Goal: Check status: Check status

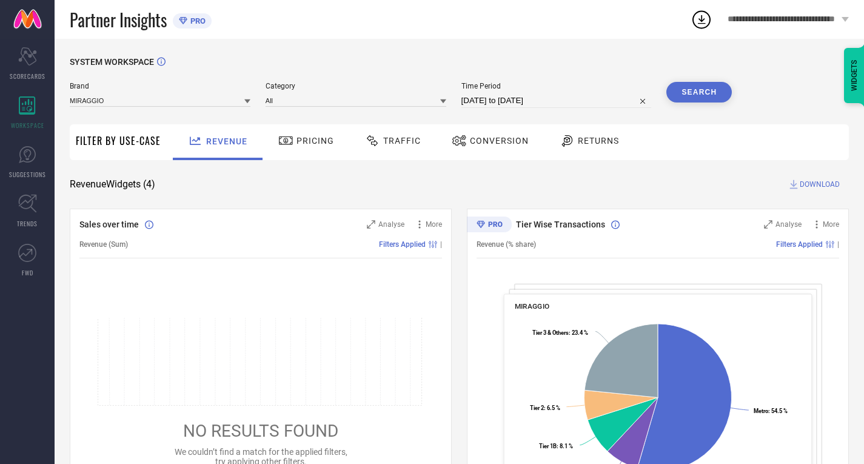
drag, startPoint x: 0, startPoint y: 0, endPoint x: 400, endPoint y: 136, distance: 422.3
click at [400, 136] on span "Traffic" at bounding box center [402, 141] width 38 height 10
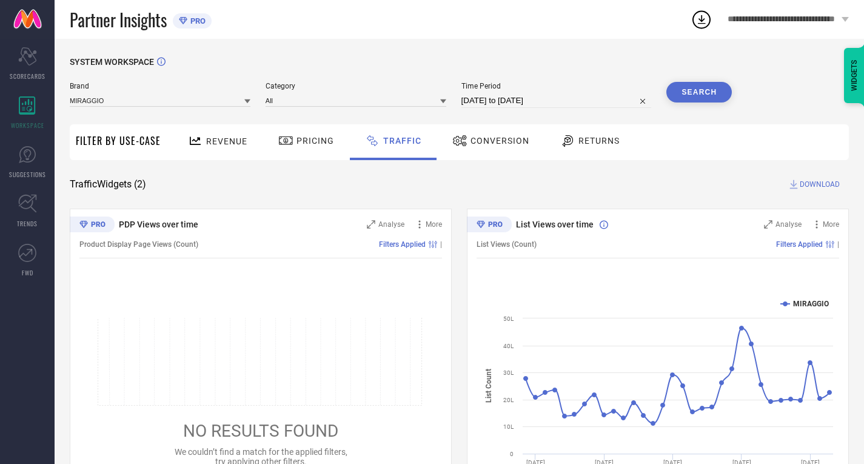
click at [535, 92] on div "Time Period [DATE] to [DATE]" at bounding box center [557, 95] width 190 height 26
select select "8"
select select "2025"
select select "9"
select select "2025"
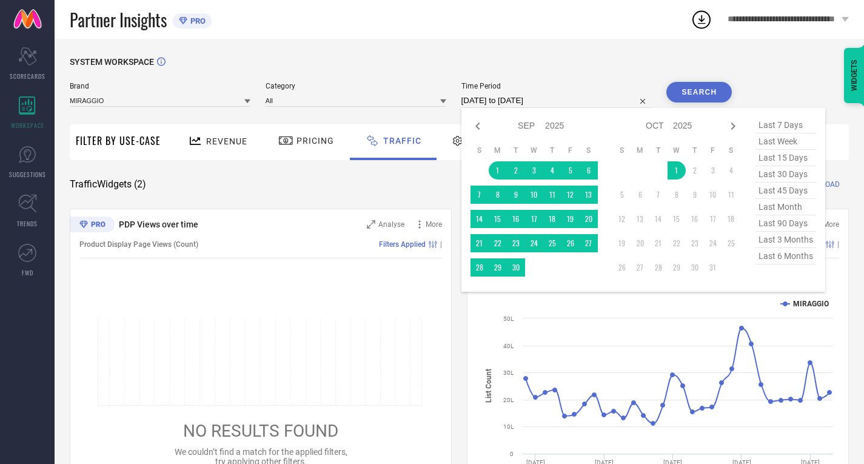
click at [523, 101] on input "[DATE] to [DATE]" at bounding box center [557, 100] width 190 height 15
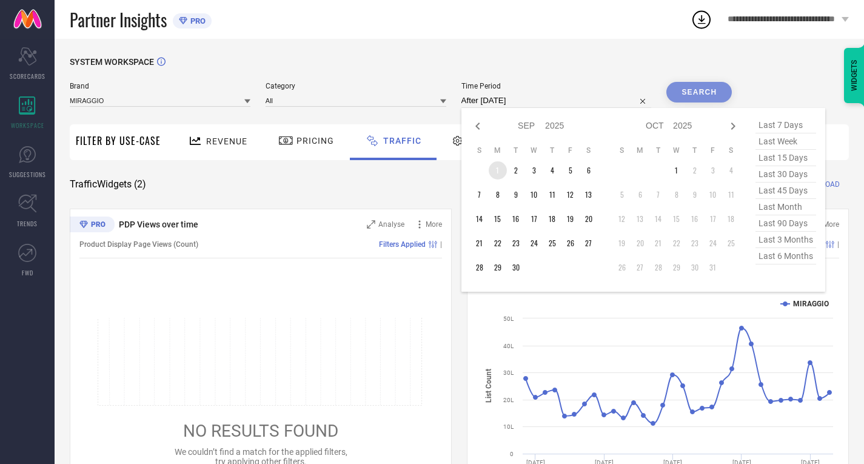
click at [498, 172] on td "1" at bounding box center [498, 170] width 18 height 18
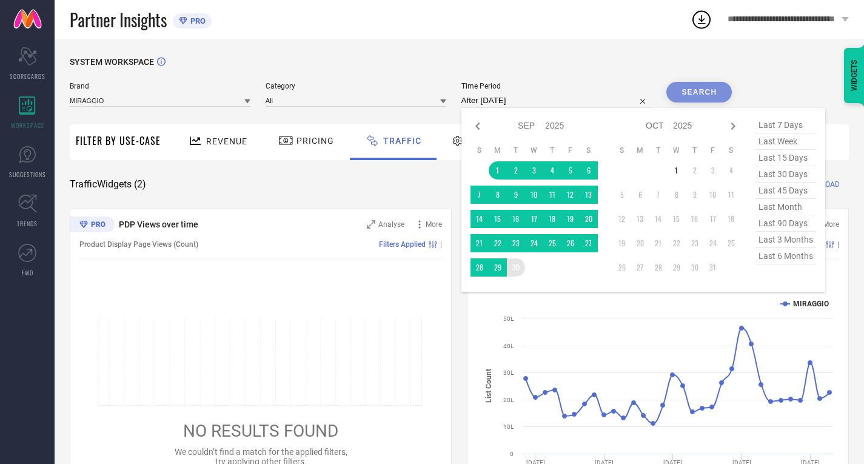
type input "[DATE] to [DATE]"
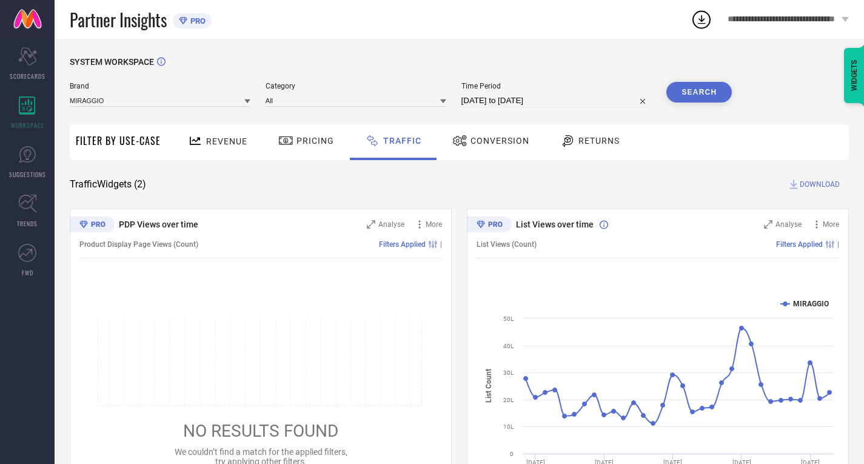
click at [687, 102] on button "Search" at bounding box center [699, 92] width 65 height 21
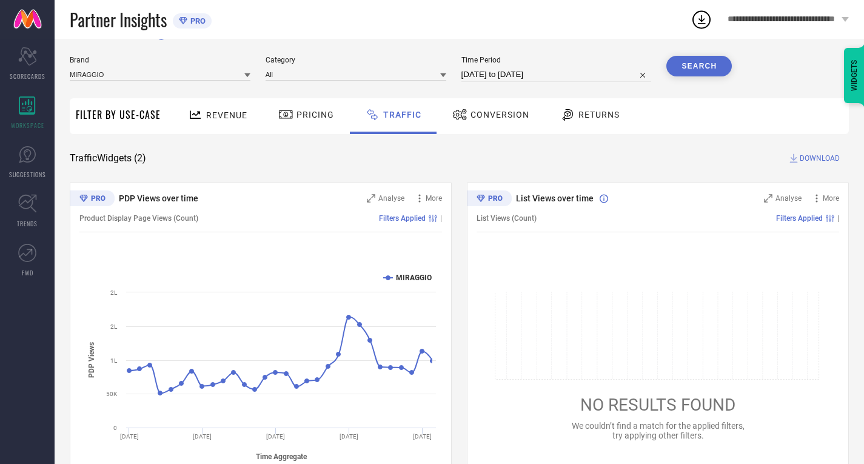
scroll to position [27, 0]
click at [21, 56] on icon "Scorecard" at bounding box center [27, 56] width 19 height 18
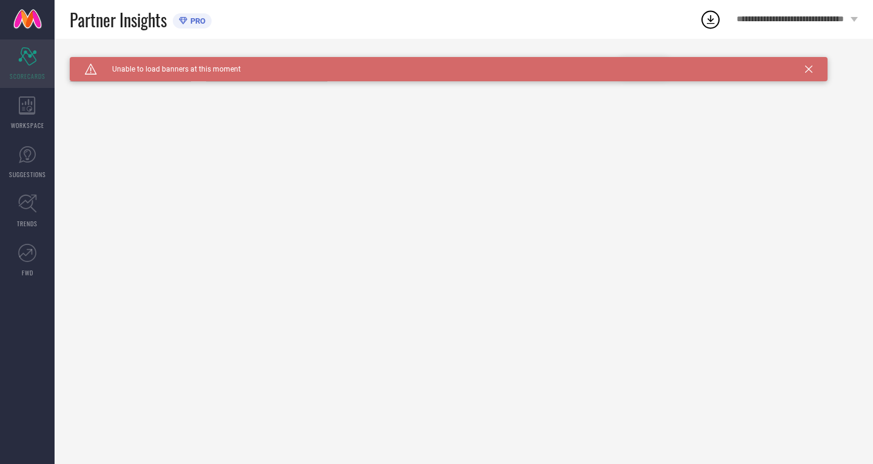
type input "All"
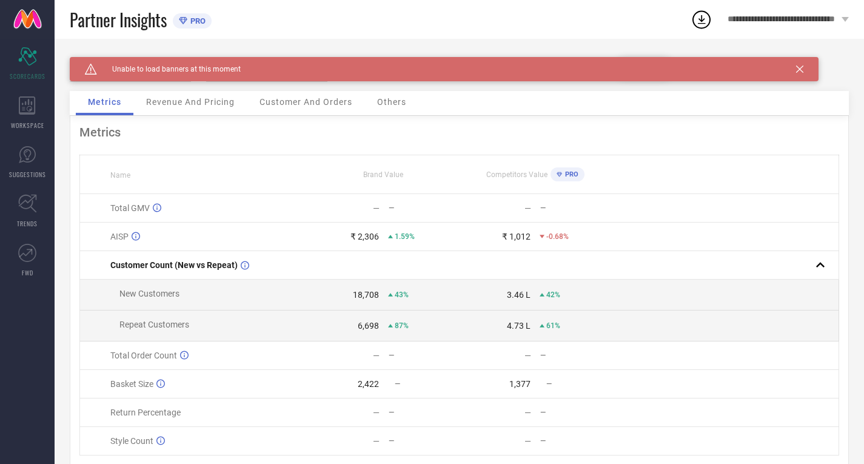
click at [797, 69] on icon at bounding box center [799, 68] width 7 height 7
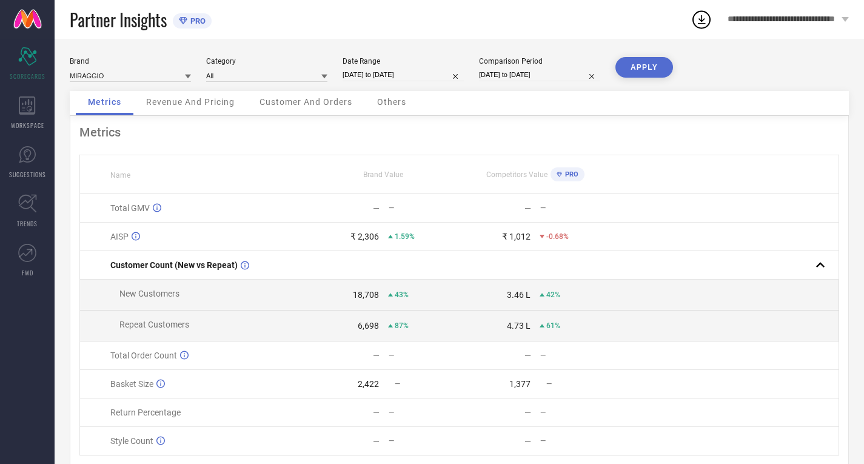
click at [637, 75] on button "APPLY" at bounding box center [645, 67] width 58 height 21
click at [194, 104] on span "Revenue And Pricing" at bounding box center [190, 102] width 89 height 10
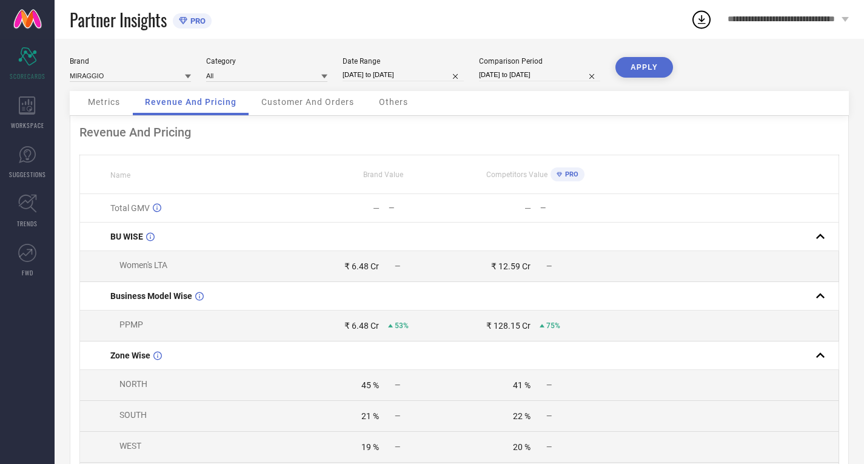
click at [133, 97] on div "Revenue And Pricing" at bounding box center [191, 103] width 116 height 24
click at [107, 102] on span "Metrics" at bounding box center [104, 102] width 32 height 10
